Goal: Task Accomplishment & Management: Manage account settings

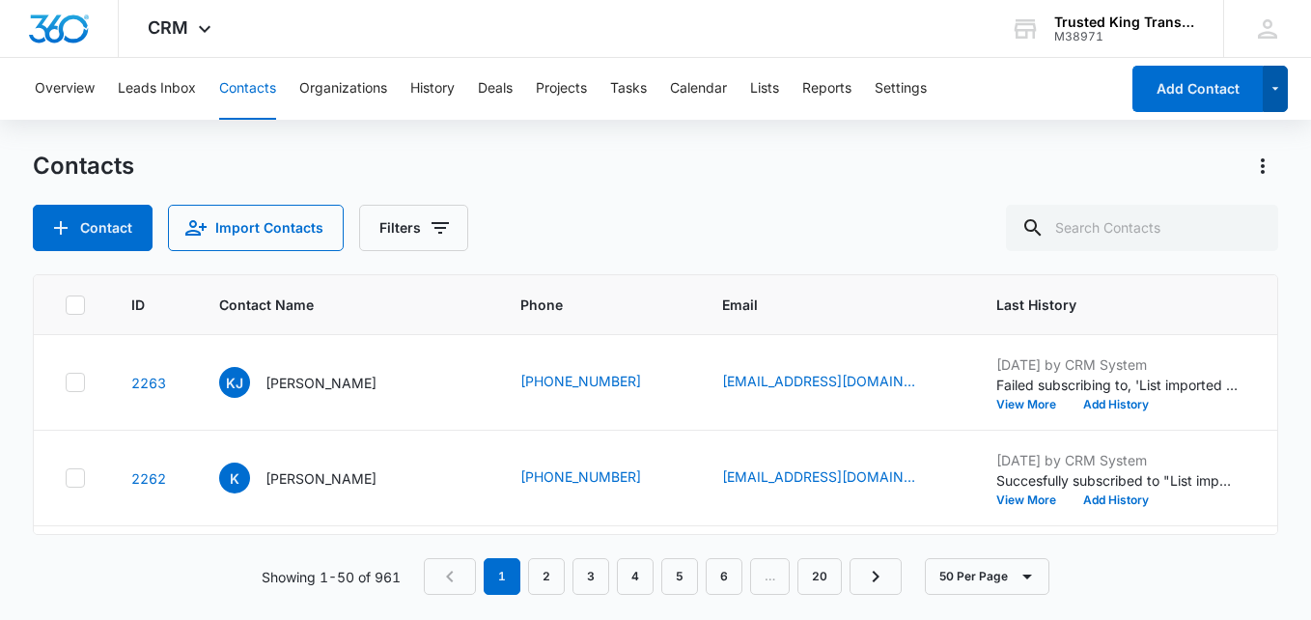
click at [1275, 107] on button "button" at bounding box center [1276, 89] width 26 height 46
click at [938, 178] on div "Contacts" at bounding box center [656, 166] width 1246 height 31
click at [1231, 30] on div "TD Tameeka Donald trustedkingtransportation@gmail.com My Profile Notifications …" at bounding box center [1267, 28] width 88 height 57
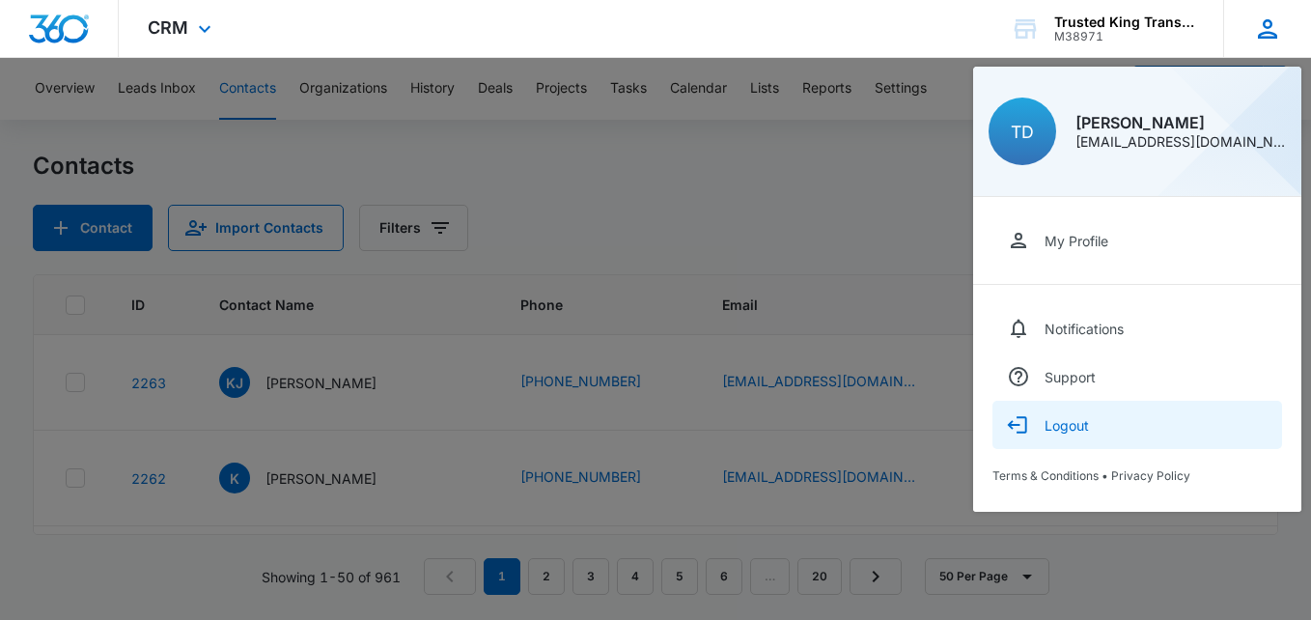
click at [1102, 433] on button "Logout" at bounding box center [1138, 425] width 290 height 48
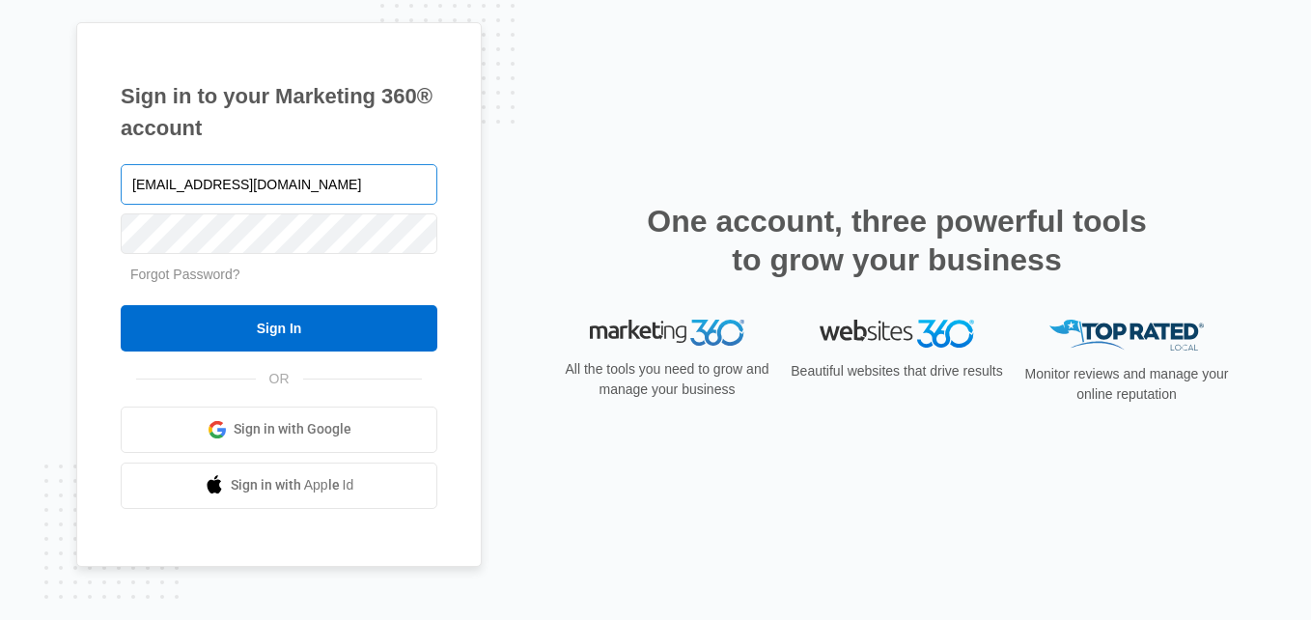
click at [332, 201] on input "Trustedkingtransportation@gmail.com" at bounding box center [279, 184] width 317 height 41
type input "Rochellebouknight@gmail.com"
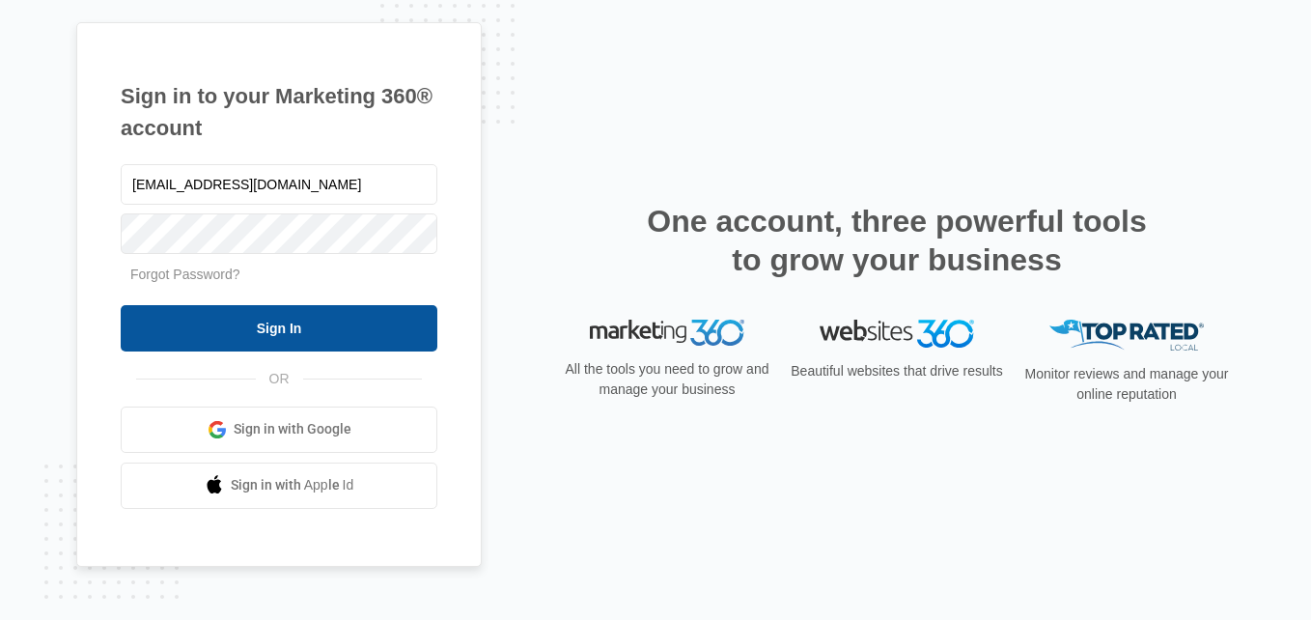
click at [301, 331] on input "Sign In" at bounding box center [279, 328] width 317 height 46
